Goal: Task Accomplishment & Management: Use online tool/utility

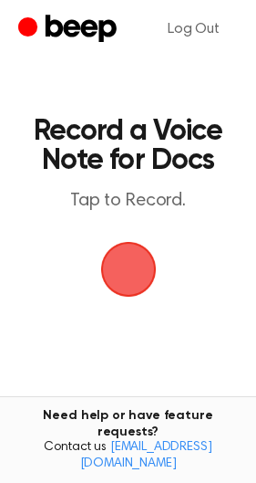
click at [116, 290] on span "button" at bounding box center [128, 270] width 92 height 92
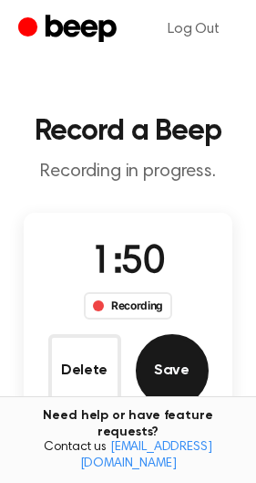
click at [170, 378] on button "Save" at bounding box center [172, 370] width 73 height 73
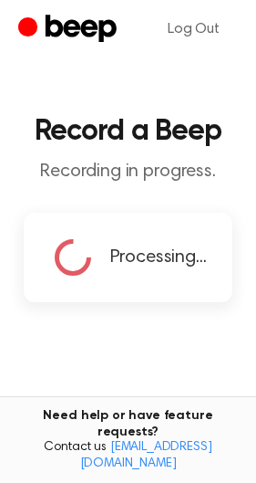
click at [170, 378] on main "Record a Beep Recording in progress. Processing... Tired of copying and pasting…" at bounding box center [128, 274] width 256 height 548
drag, startPoint x: 169, startPoint y: 378, endPoint x: 186, endPoint y: 384, distance: 18.5
click at [187, 384] on main "Record a Beep Recording in progress. Processing... Tired of copying and pasting…" at bounding box center [128, 274] width 256 height 548
copy p "e th"
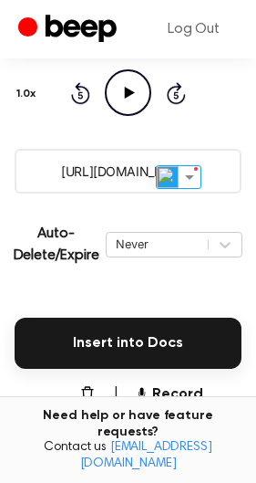
scroll to position [265, 0]
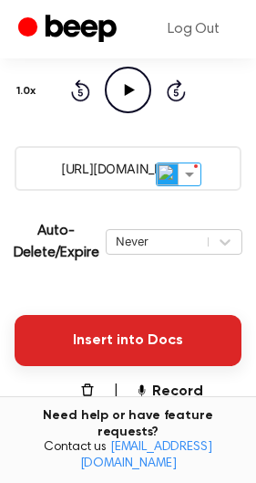
click at [78, 340] on button "Insert into Docs" at bounding box center [128, 340] width 227 height 51
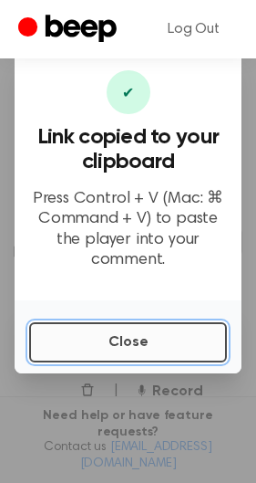
click at [65, 342] on button "Close" at bounding box center [128, 342] width 198 height 40
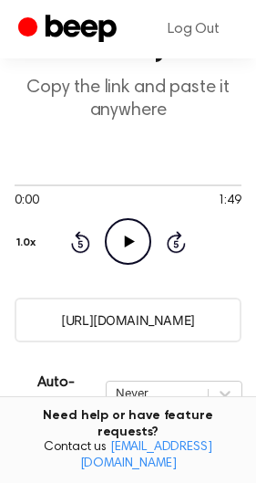
scroll to position [338, 0]
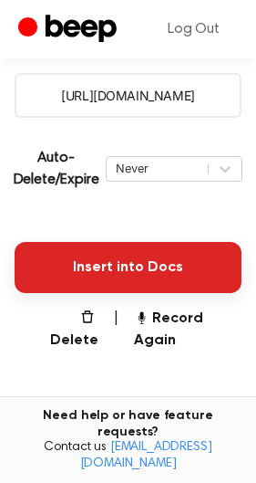
click at [89, 288] on button "Insert into Docs" at bounding box center [128, 267] width 227 height 51
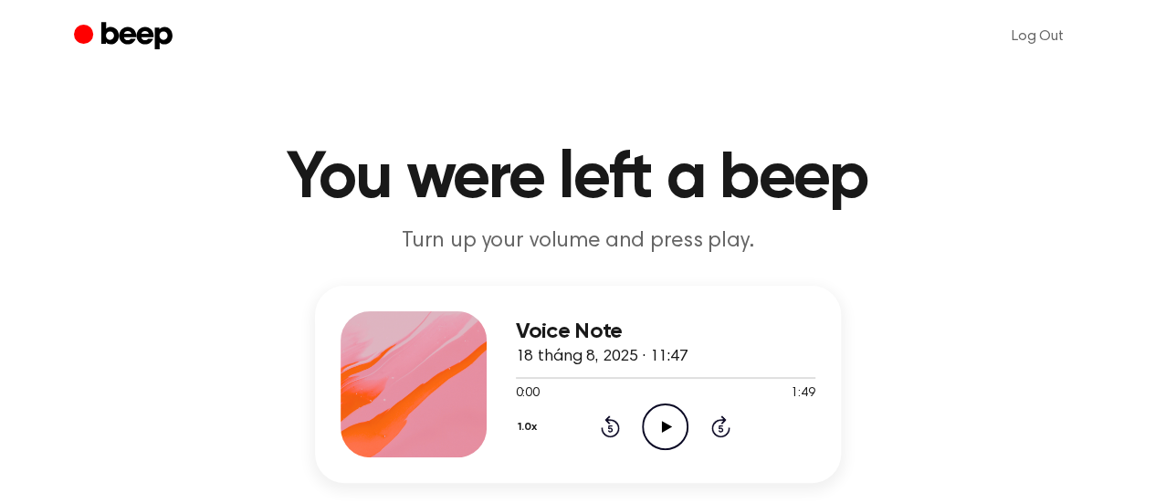
click at [657, 423] on icon "Play Audio" at bounding box center [665, 426] width 47 height 47
click at [671, 435] on icon "Pause Audio" at bounding box center [665, 426] width 47 height 47
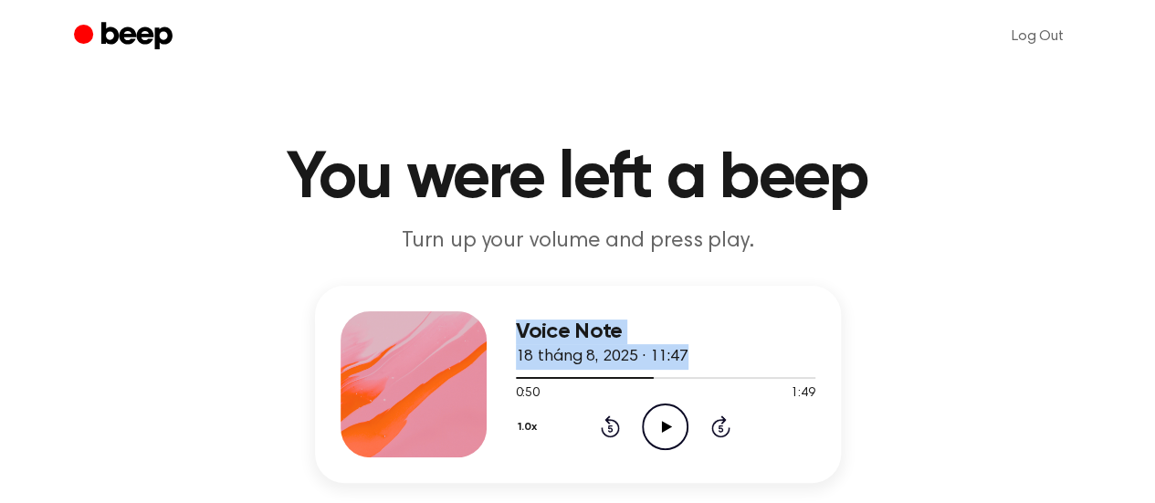
drag, startPoint x: 651, startPoint y: 379, endPoint x: 433, endPoint y: 406, distance: 219.9
click at [433, 406] on div "Voice Note 18 tháng 8, 2025 · 11:47 0:50 1:49 Your browser does not support the…" at bounding box center [578, 384] width 526 height 197
click at [654, 377] on div at bounding box center [665, 378] width 299 height 2
click at [502, 383] on div "Voice Note 18 tháng 8, 2025 · 11:47 0:50 1:49 Your browser does not support the…" at bounding box center [578, 384] width 526 height 197
click at [573, 413] on div "1.0x Rewind 5 seconds Play Audio Skip 5 seconds" at bounding box center [665, 426] width 299 height 47
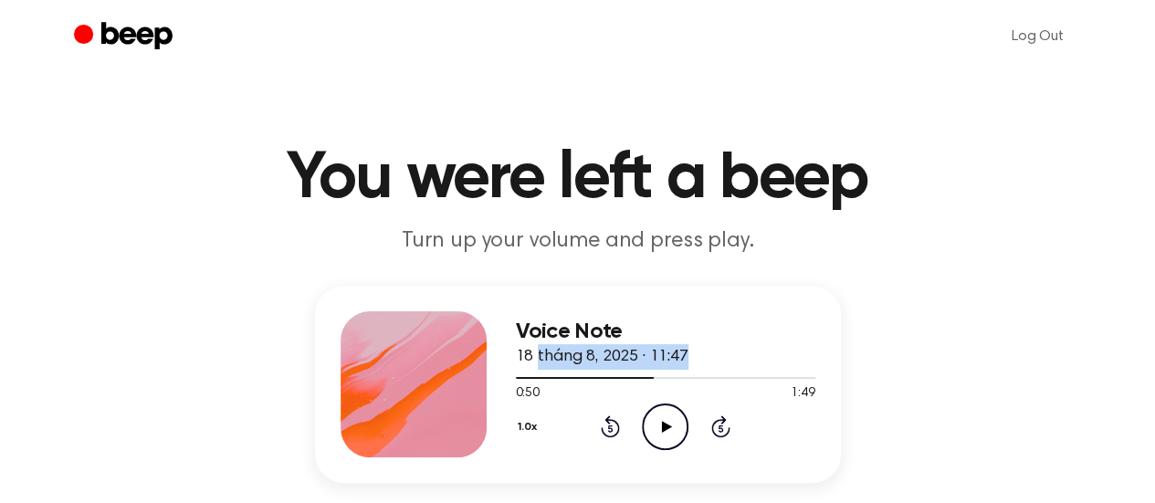
drag, startPoint x: 648, startPoint y: 378, endPoint x: 537, endPoint y: 366, distance: 112.0
click at [537, 366] on div "Voice Note 18 tháng 8, 2025 · 11:47 0:50 1:49 Your browser does not support the…" at bounding box center [665, 384] width 299 height 146
click at [577, 378] on div at bounding box center [665, 377] width 299 height 15
click at [518, 378] on div at bounding box center [665, 377] width 299 height 15
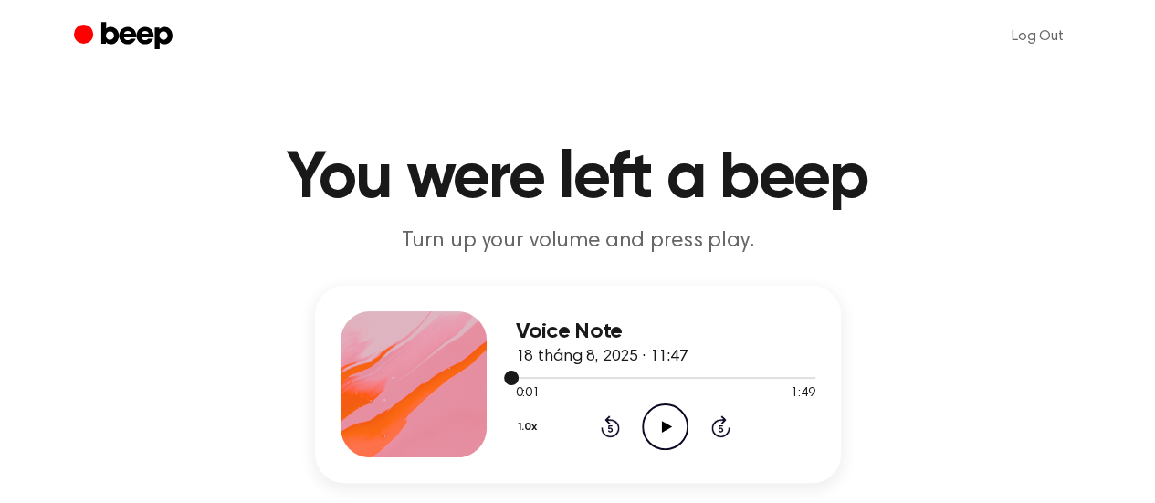
click at [518, 378] on div at bounding box center [665, 377] width 299 height 15
click at [648, 421] on icon "Play Audio" at bounding box center [665, 426] width 47 height 47
click at [609, 424] on icon at bounding box center [610, 426] width 19 height 22
click at [758, 377] on div at bounding box center [662, 378] width 292 height 2
click at [771, 377] on div at bounding box center [665, 378] width 299 height 2
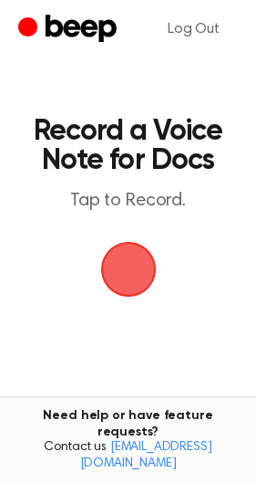
click at [140, 270] on span "button" at bounding box center [128, 269] width 59 height 59
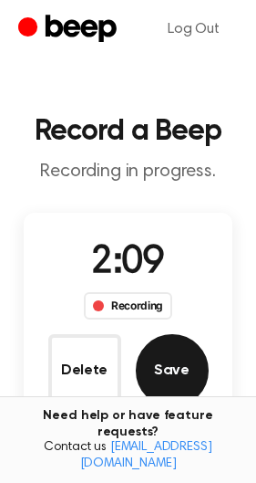
click at [174, 370] on button "Save" at bounding box center [172, 370] width 73 height 73
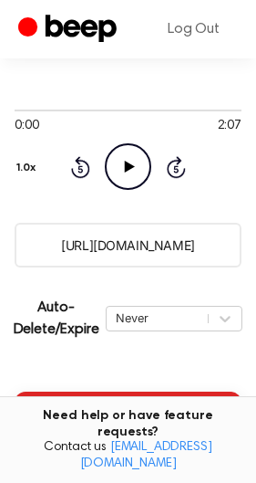
scroll to position [403, 0]
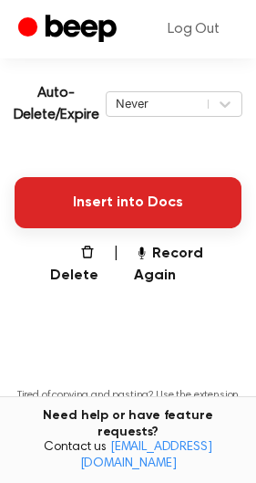
click at [132, 207] on button "Insert into Docs" at bounding box center [128, 202] width 227 height 51
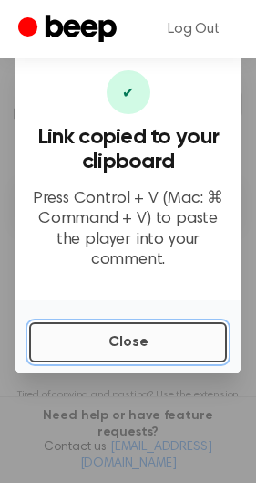
click at [123, 330] on button "Close" at bounding box center [128, 342] width 198 height 40
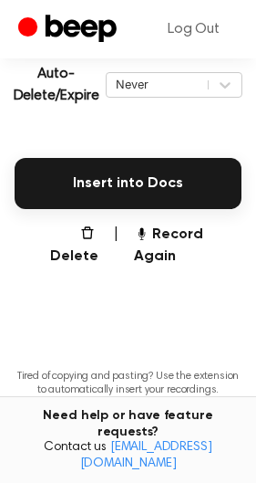
scroll to position [448, 0]
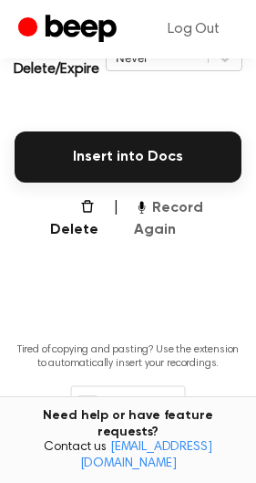
click at [159, 222] on button "Record Again" at bounding box center [188, 219] width 108 height 44
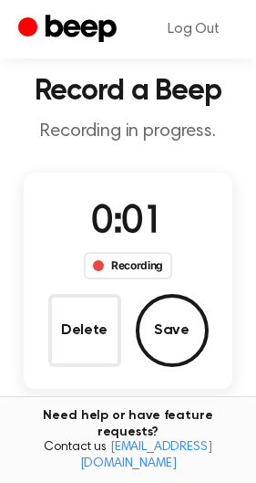
scroll to position [38, 0]
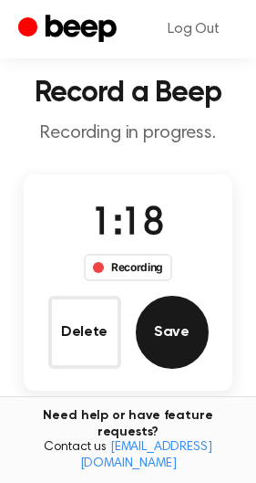
click at [180, 318] on button "Save" at bounding box center [172, 332] width 73 height 73
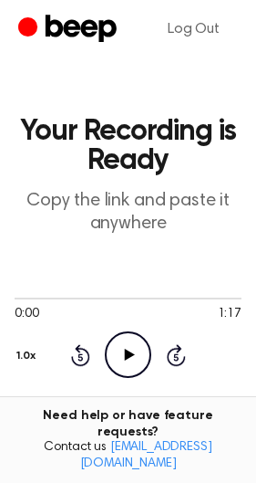
click at [121, 356] on icon "Play Audio" at bounding box center [128, 354] width 47 height 47
click at [11, 296] on main "Your Recording is Ready Copy the link and paste it anywhere 0:04 1:17 Your brow…" at bounding box center [128, 467] width 256 height 935
click at [12, 298] on main "Your Recording is Ready Copy the link and paste it anywhere 0:04 1:17 Your brow…" at bounding box center [128, 467] width 256 height 935
click at [74, 350] on icon "Rewind 5 seconds" at bounding box center [80, 355] width 20 height 24
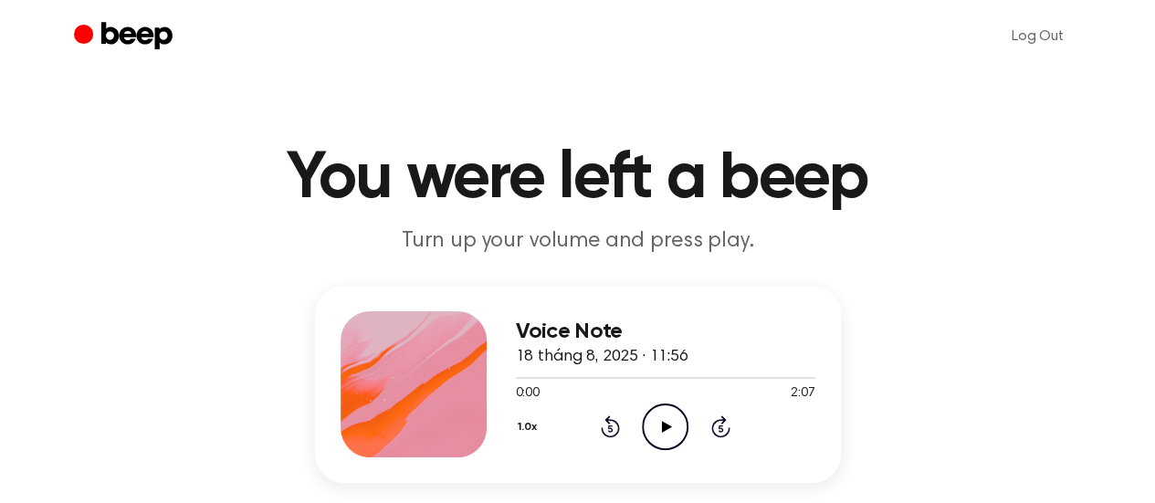
click at [666, 434] on icon "Play Audio" at bounding box center [665, 426] width 47 height 47
drag, startPoint x: 541, startPoint y: 379, endPoint x: 501, endPoint y: 377, distance: 40.2
click at [501, 377] on div "Voice Note 18 tháng 8, 2025 · 11:56 0:13 2:07 Your browser does not support the…" at bounding box center [578, 384] width 526 height 197
click at [518, 377] on div at bounding box center [534, 378] width 37 height 2
click at [518, 377] on div at bounding box center [665, 378] width 299 height 2
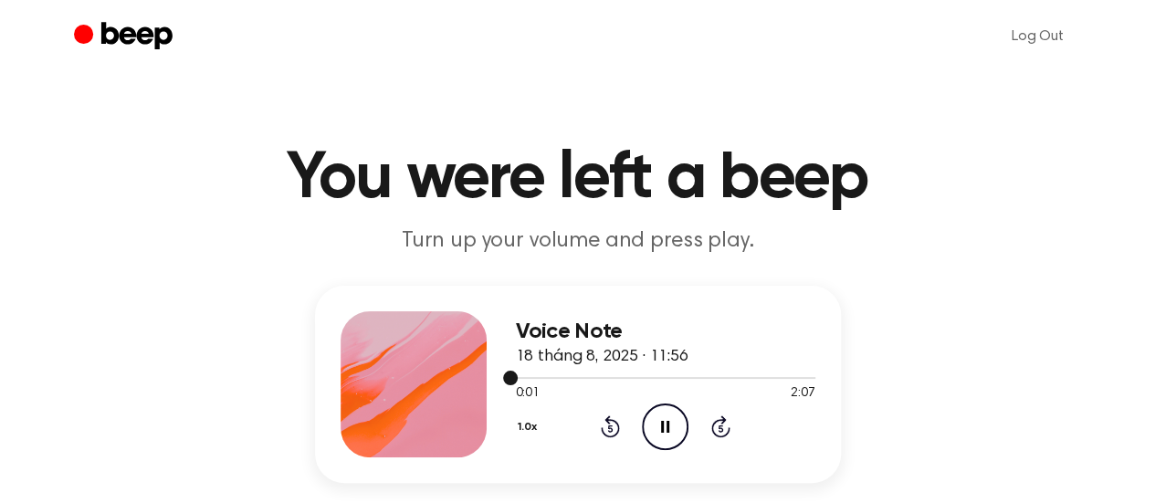
click at [518, 377] on div at bounding box center [665, 377] width 299 height 15
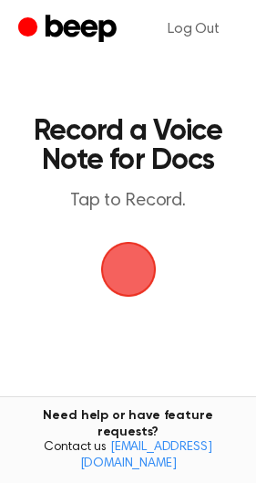
scroll to position [175, 0]
